Goal: Check status: Check status

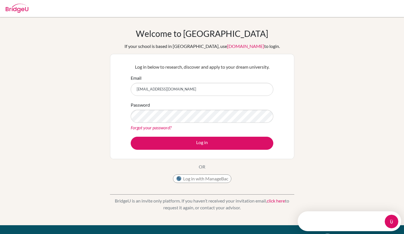
type input "adamclarke@jess.sch.ae"
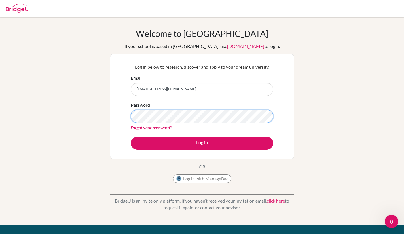
click at [131, 137] on button "Log in" at bounding box center [202, 143] width 143 height 13
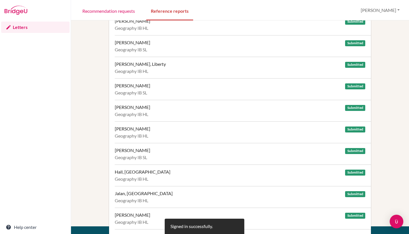
scroll to position [37, 0]
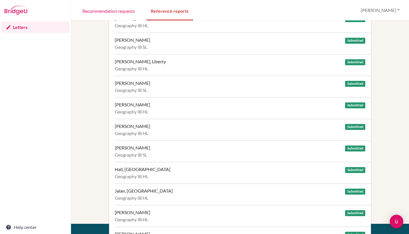
click at [189, 193] on div "Jalan, [GEOGRAPHIC_DATA] Submitted" at bounding box center [240, 191] width 250 height 6
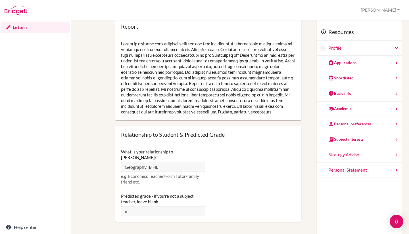
scroll to position [9, 0]
